Goal: Transaction & Acquisition: Purchase product/service

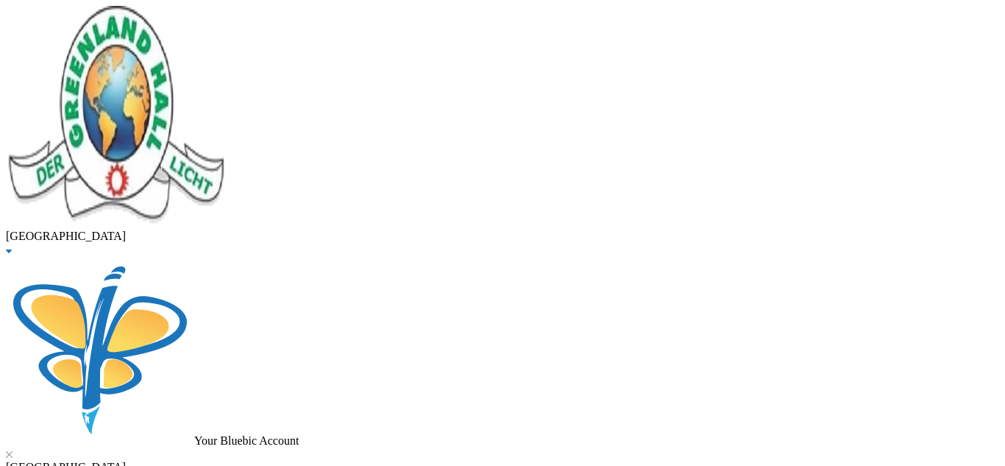
click at [13, 451] on img at bounding box center [9, 454] width 7 height 7
drag, startPoint x: 152, startPoint y: 130, endPoint x: 65, endPoint y: 136, distance: 87.0
type input "sadiq"
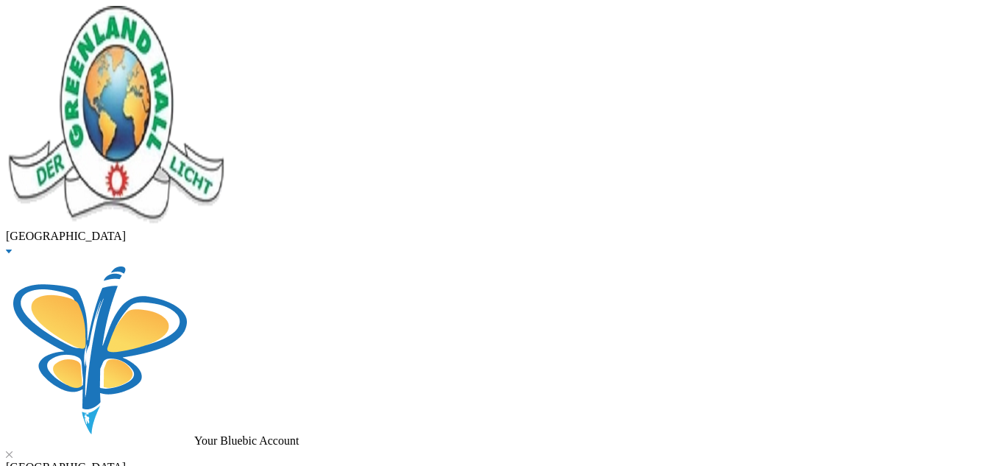
type input "150000"
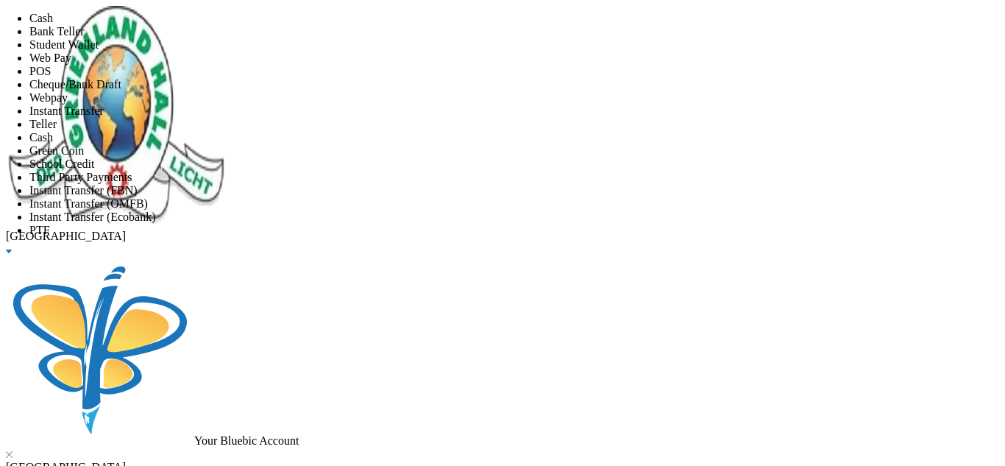
scroll to position [173, 0]
click at [499, 184] on li "Instant Transfer (FBN)" at bounding box center [516, 190] width 975 height 13
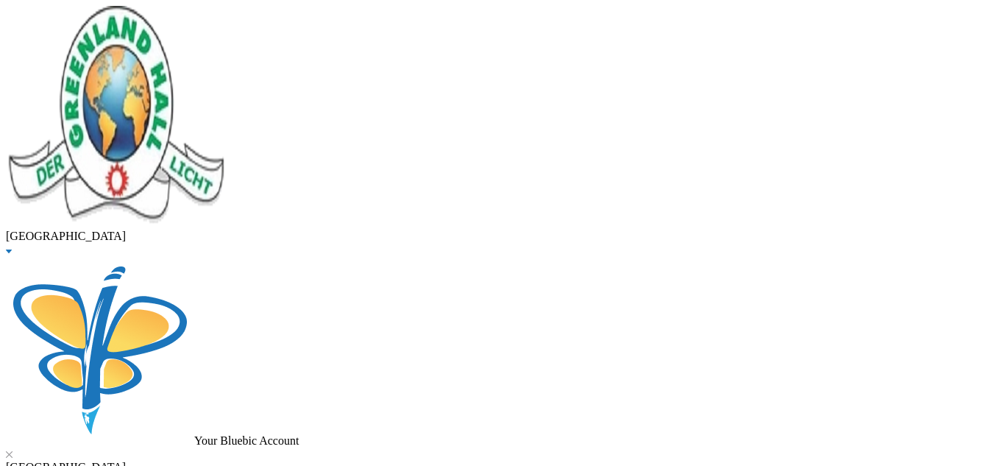
scroll to position [94, 0]
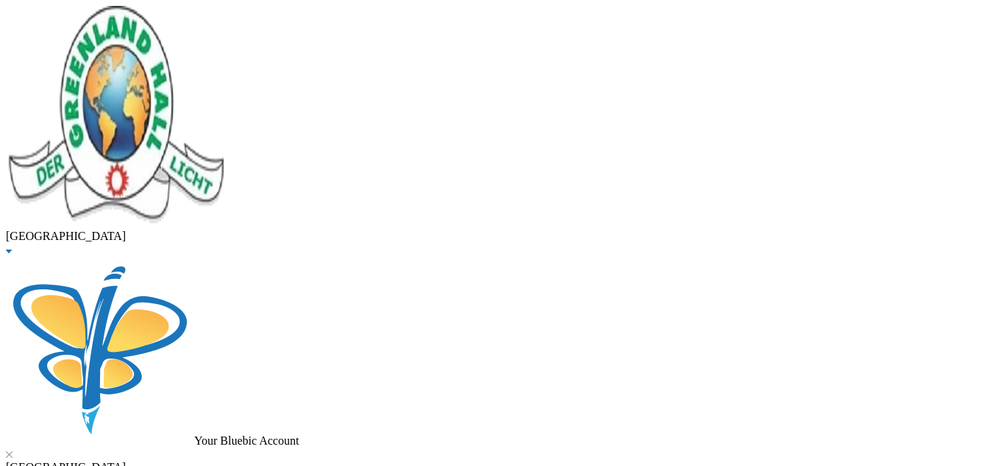
scroll to position [145, 0]
type input "[DATE]"
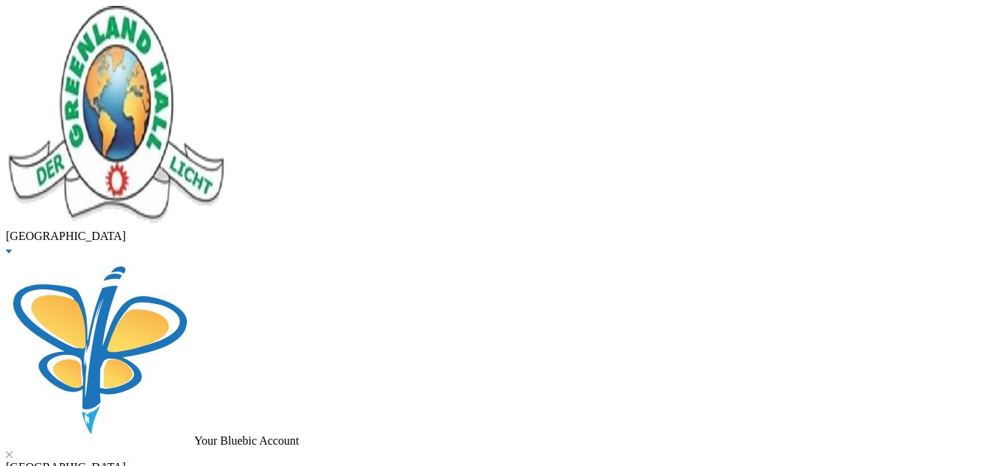
drag, startPoint x: 270, startPoint y: 120, endPoint x: 97, endPoint y: 153, distance: 176.0
type input "[PERSON_NAME]"
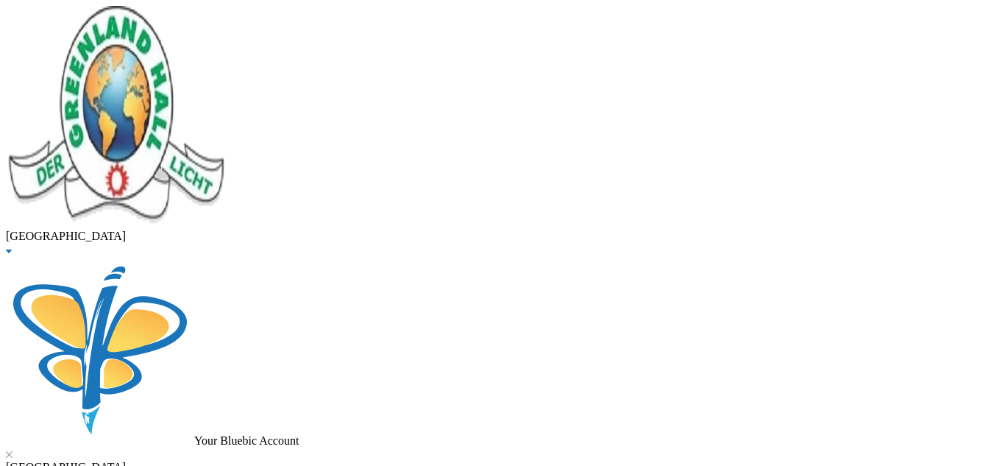
checkbox input "true"
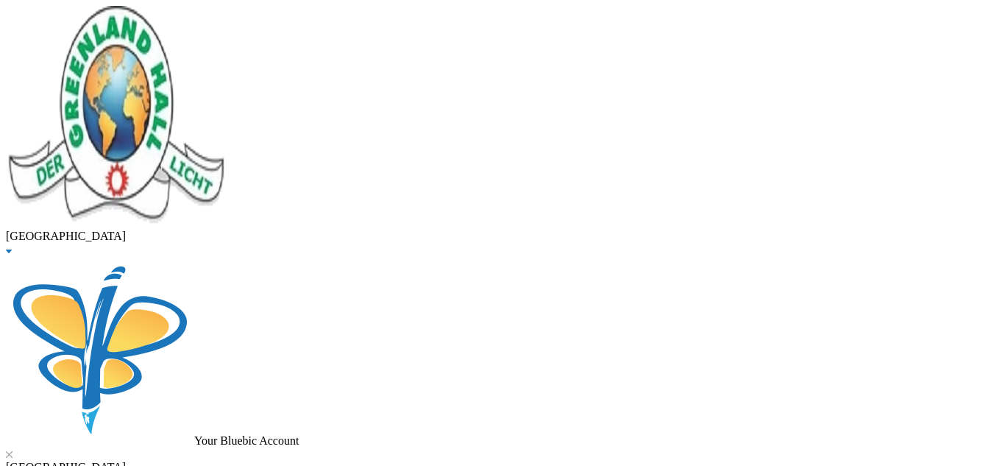
checkbox input "true"
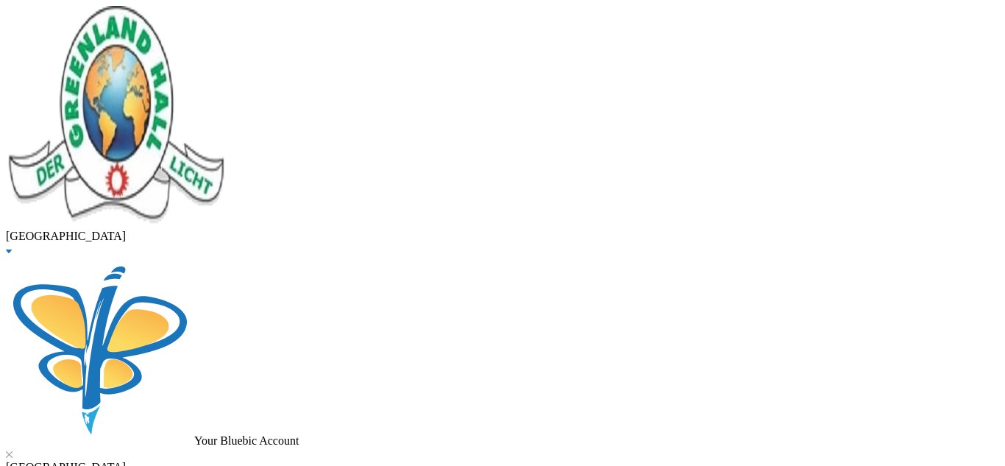
checkbox input "false"
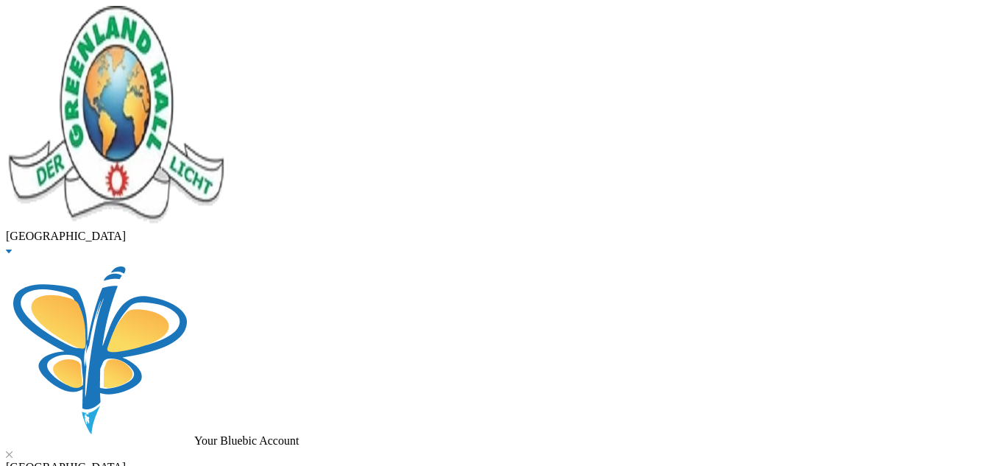
checkbox input "false"
checkbox input "true"
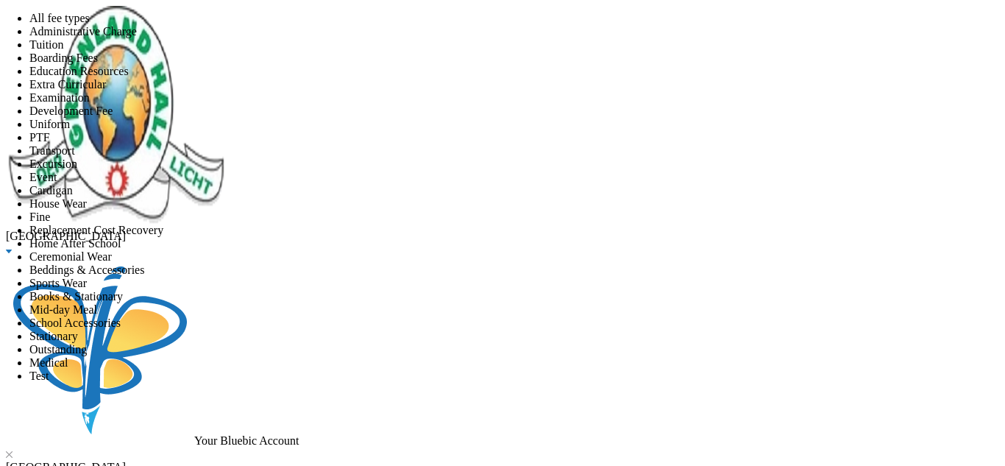
click at [499, 25] on li "All fee types" at bounding box center [516, 18] width 975 height 13
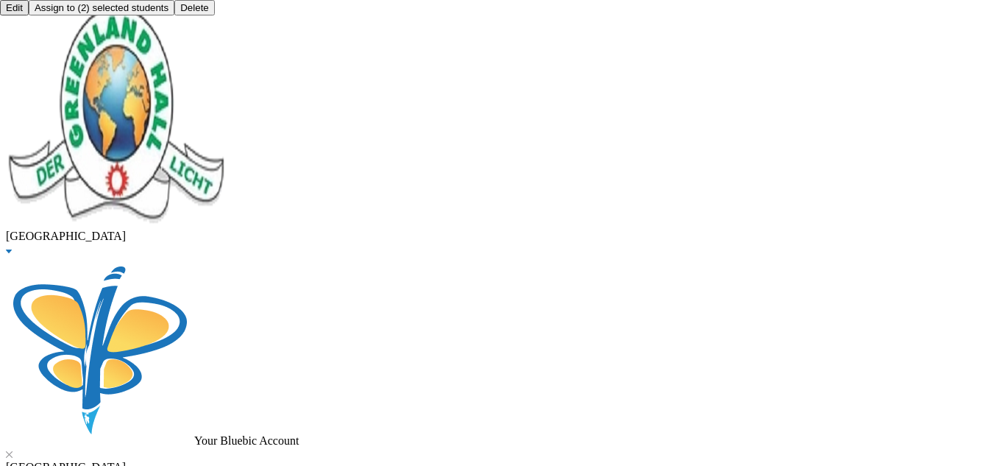
click at [174, 15] on button "Assign to ( 2 ) selected students" at bounding box center [102, 7] width 146 height 15
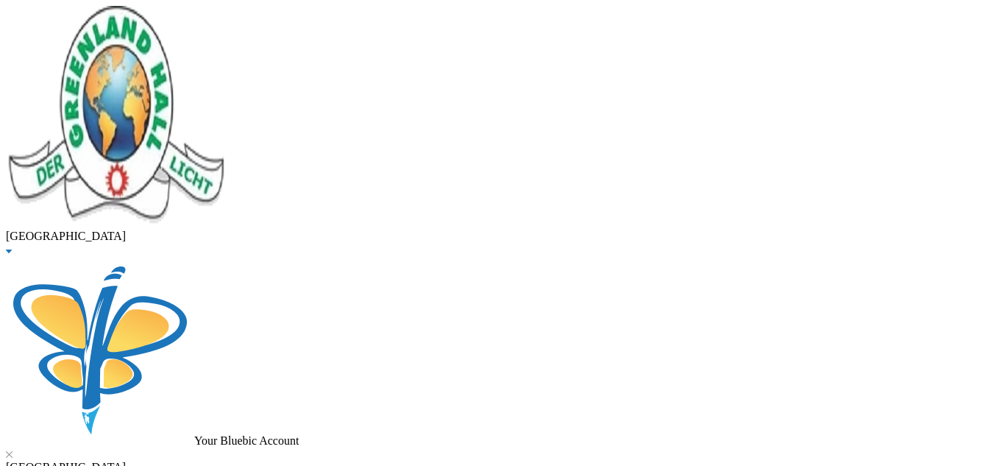
click at [174, 15] on button "Assign to ( 2 ) selected students" at bounding box center [102, 7] width 146 height 15
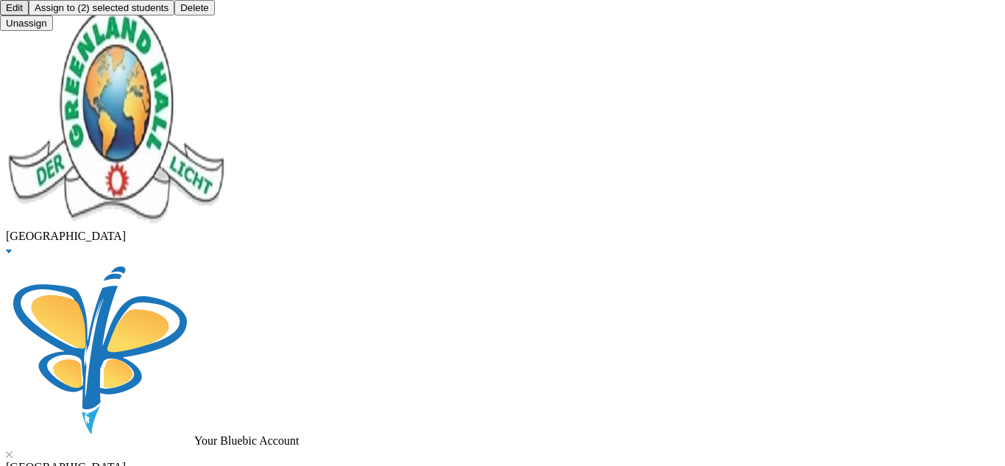
drag, startPoint x: 249, startPoint y: 105, endPoint x: 151, endPoint y: 99, distance: 97.3
type input "kilani"
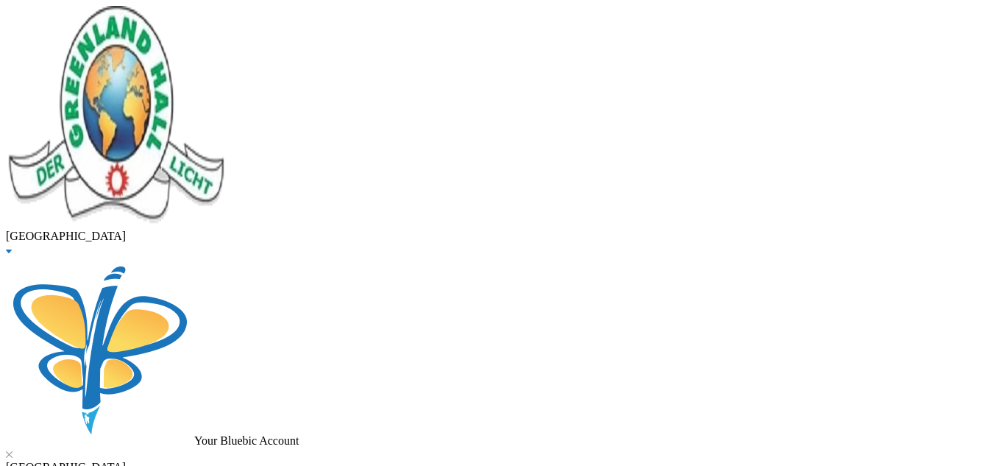
checkbox input "true"
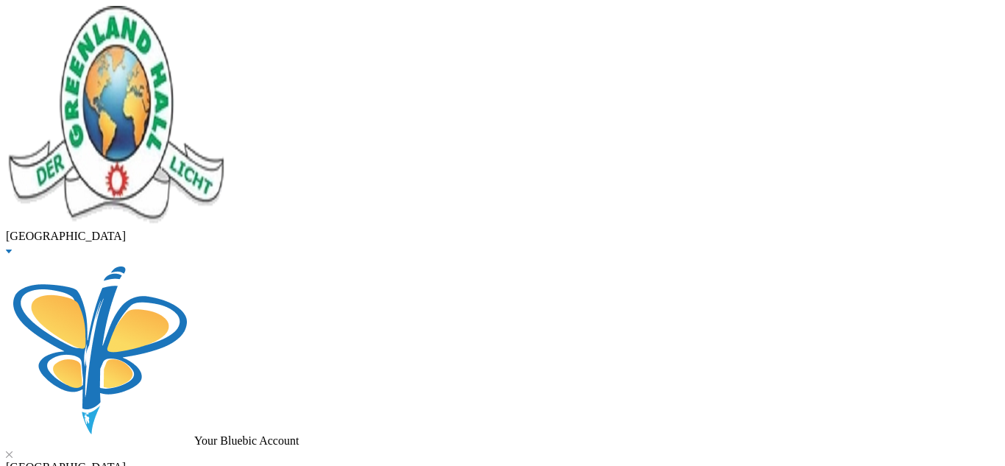
type input "5000"
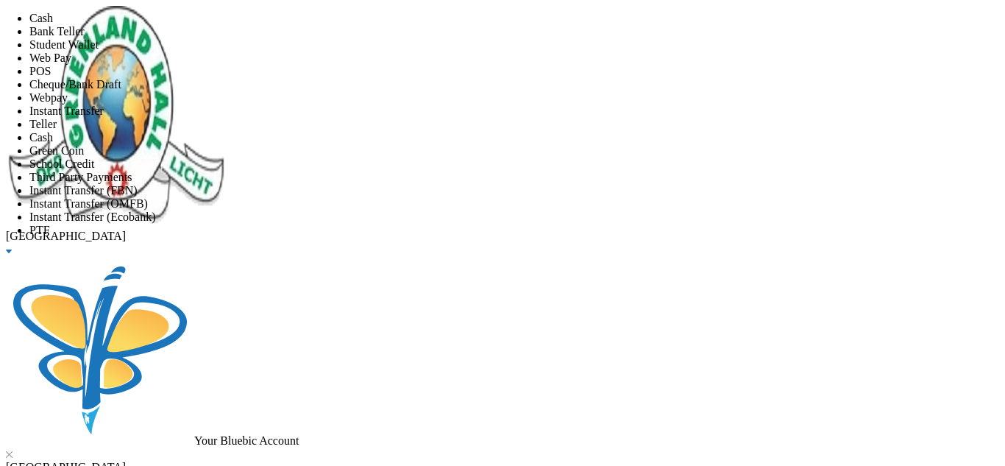
scroll to position [173, 0]
click at [384, 224] on li "PTF" at bounding box center [516, 230] width 975 height 13
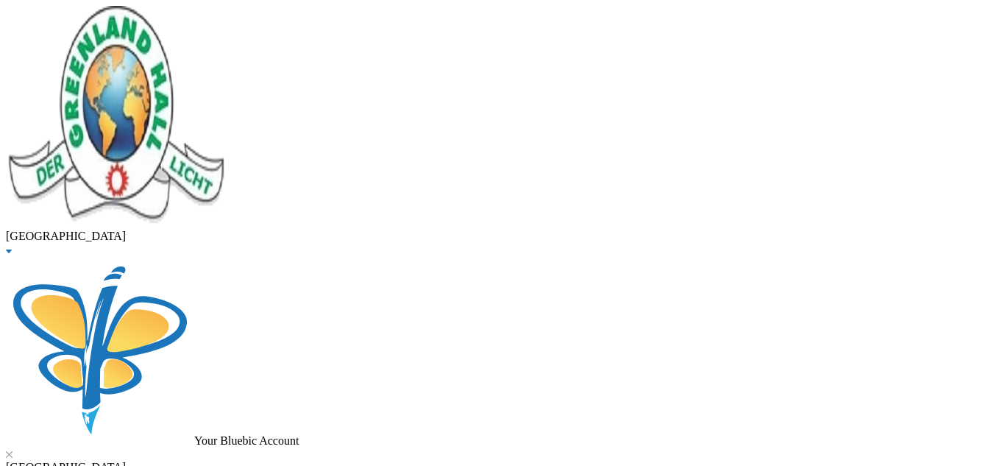
scroll to position [94, 0]
